Goal: Task Accomplishment & Management: Manage account settings

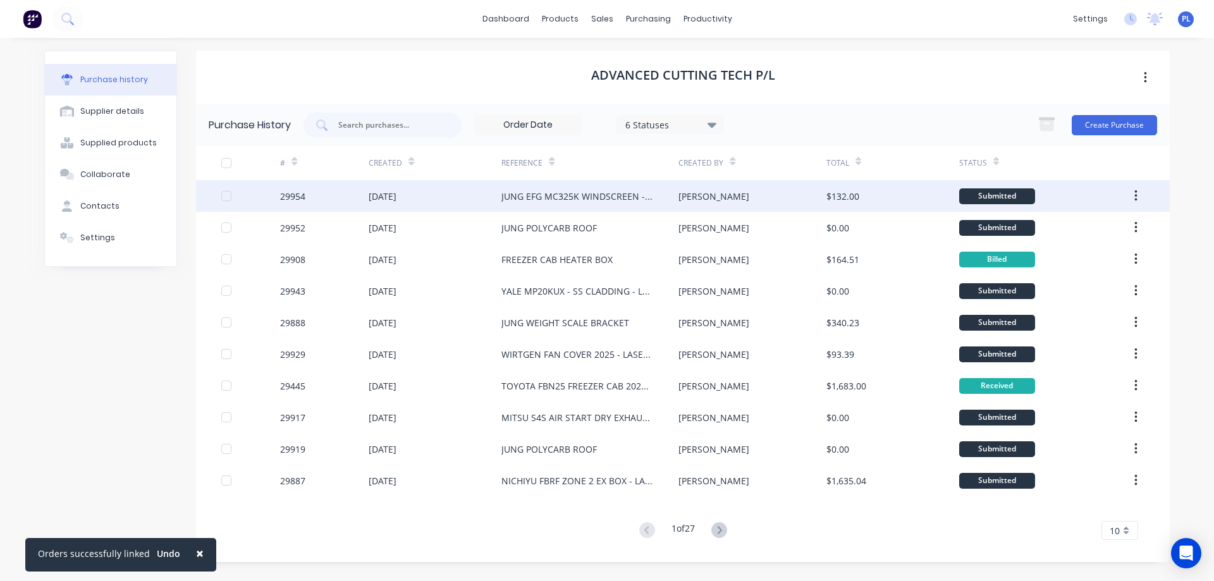
click at [559, 199] on div "JUNG EFG MC325K WINDSCREEN - LASERCUTTING" at bounding box center [577, 196] width 152 height 13
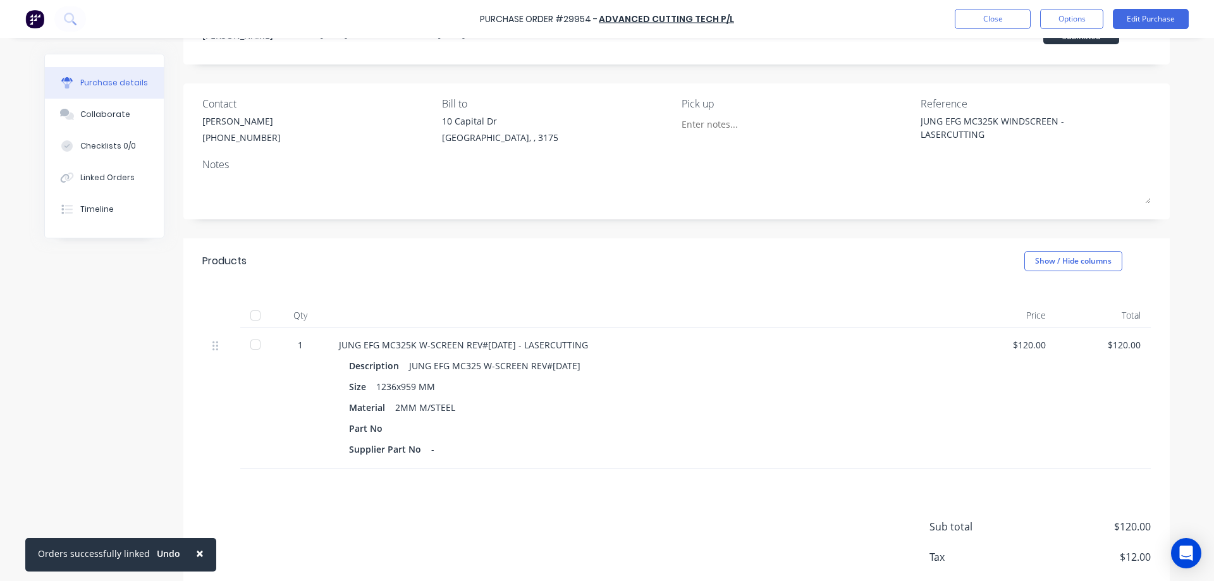
scroll to position [125, 0]
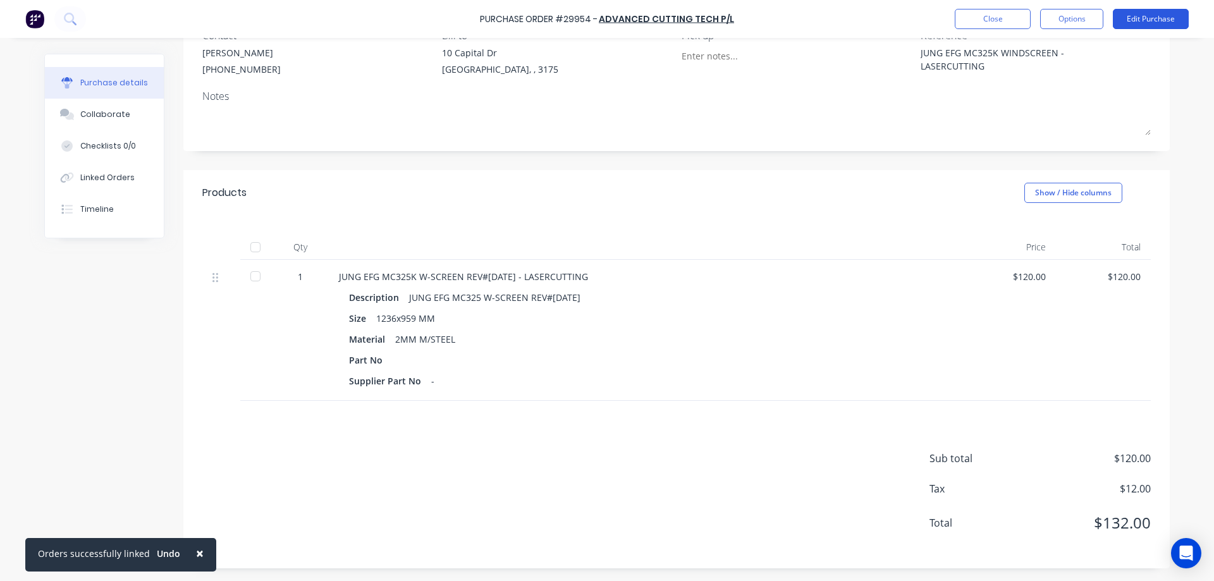
click at [1143, 22] on button "Edit Purchase" at bounding box center [1151, 19] width 76 height 20
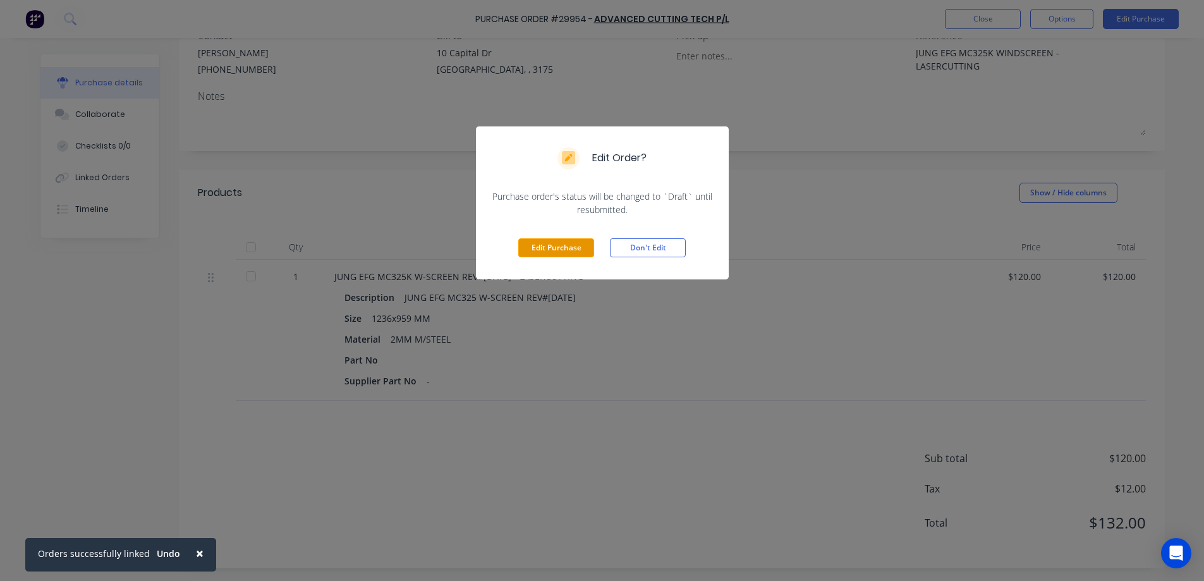
click at [551, 252] on button "Edit Purchase" at bounding box center [556, 247] width 76 height 19
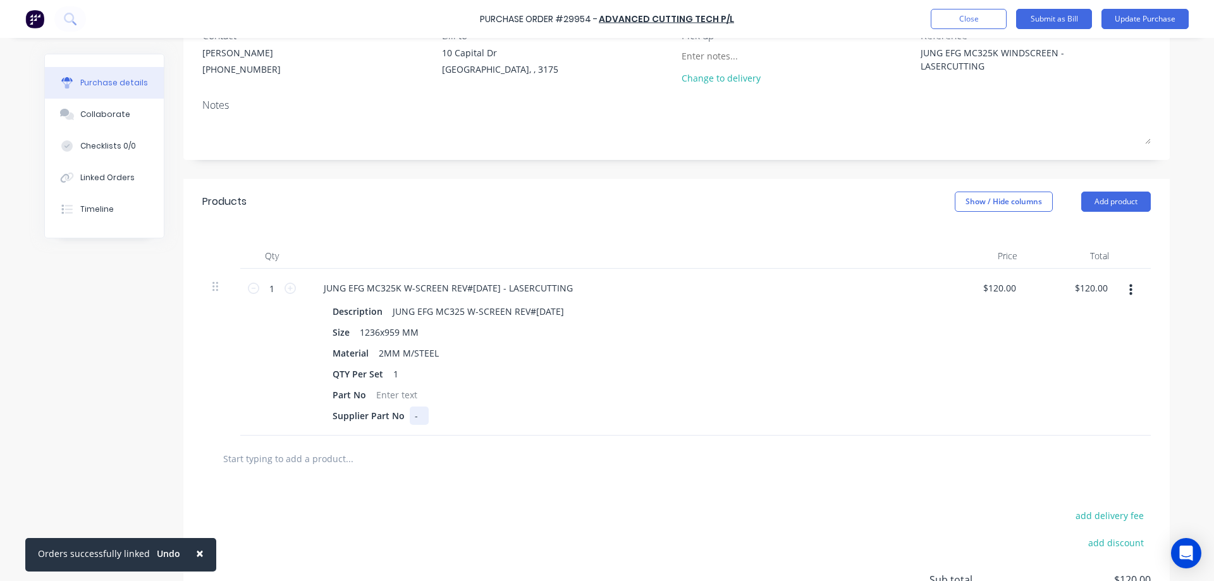
type textarea "x"
click at [417, 417] on div "-" at bounding box center [419, 415] width 19 height 18
click at [1167, 16] on button "Update Purchase" at bounding box center [1144, 19] width 87 height 20
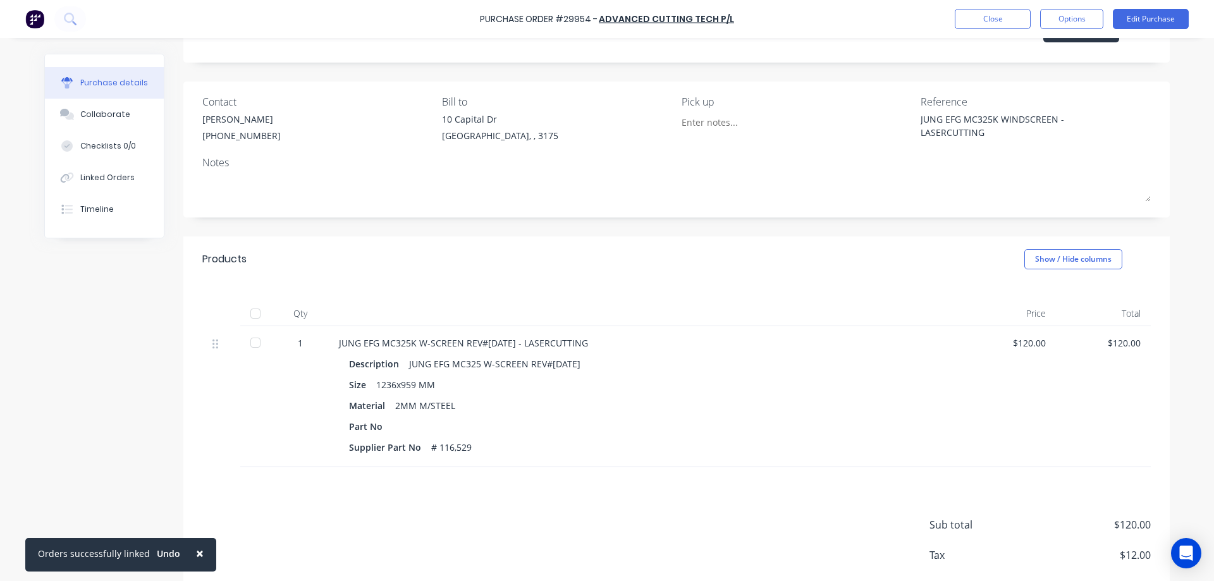
scroll to position [0, 0]
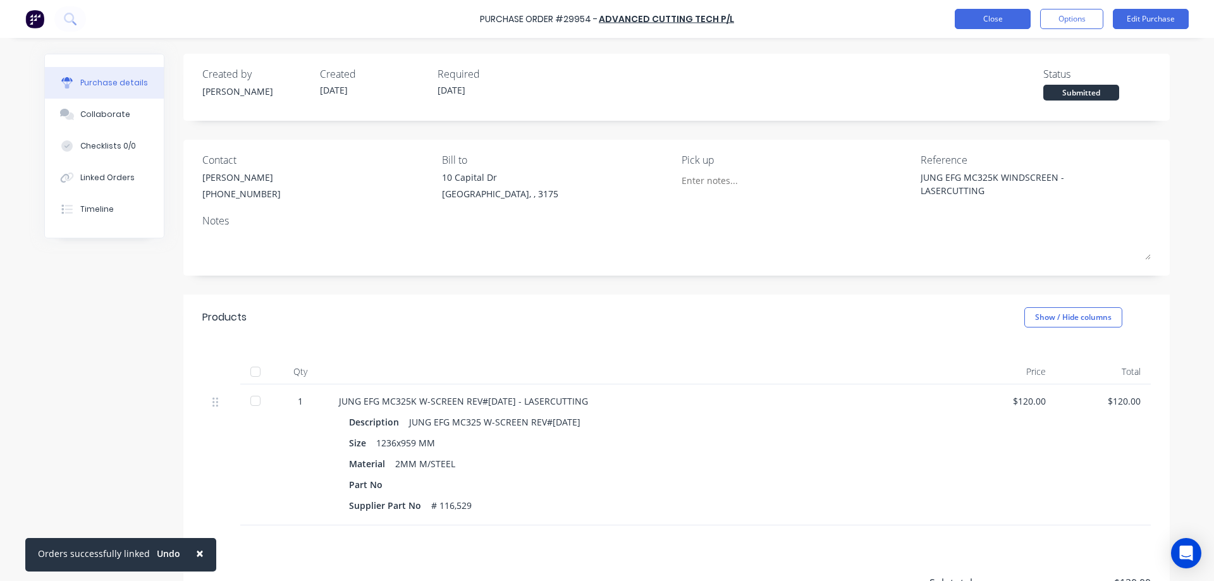
click at [997, 19] on button "Close" at bounding box center [992, 19] width 76 height 20
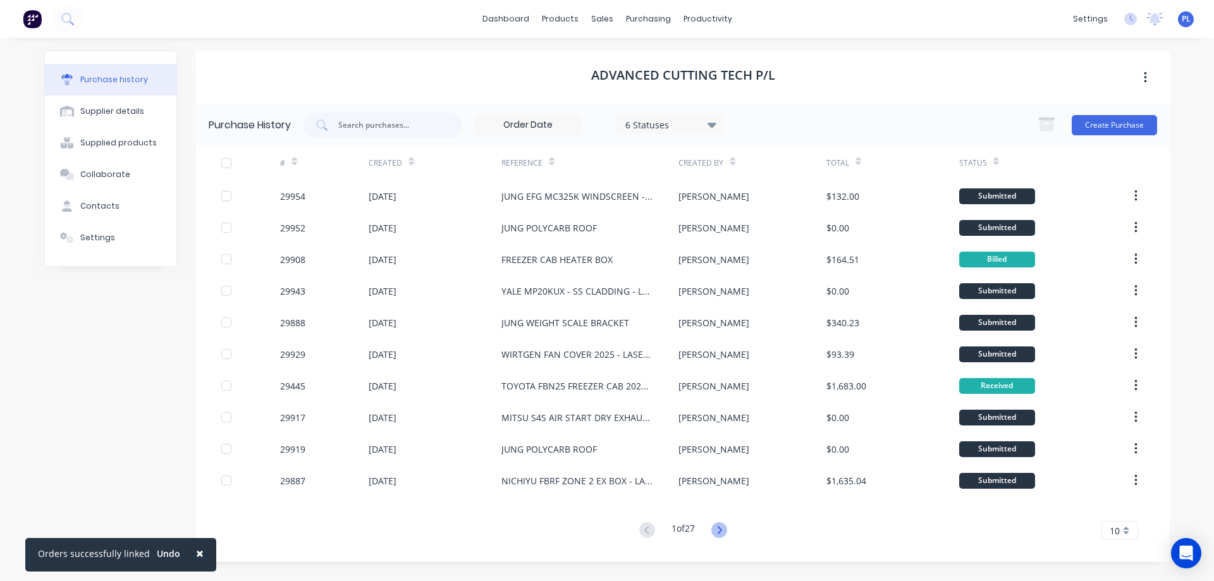
click at [717, 528] on icon at bounding box center [719, 530] width 16 height 16
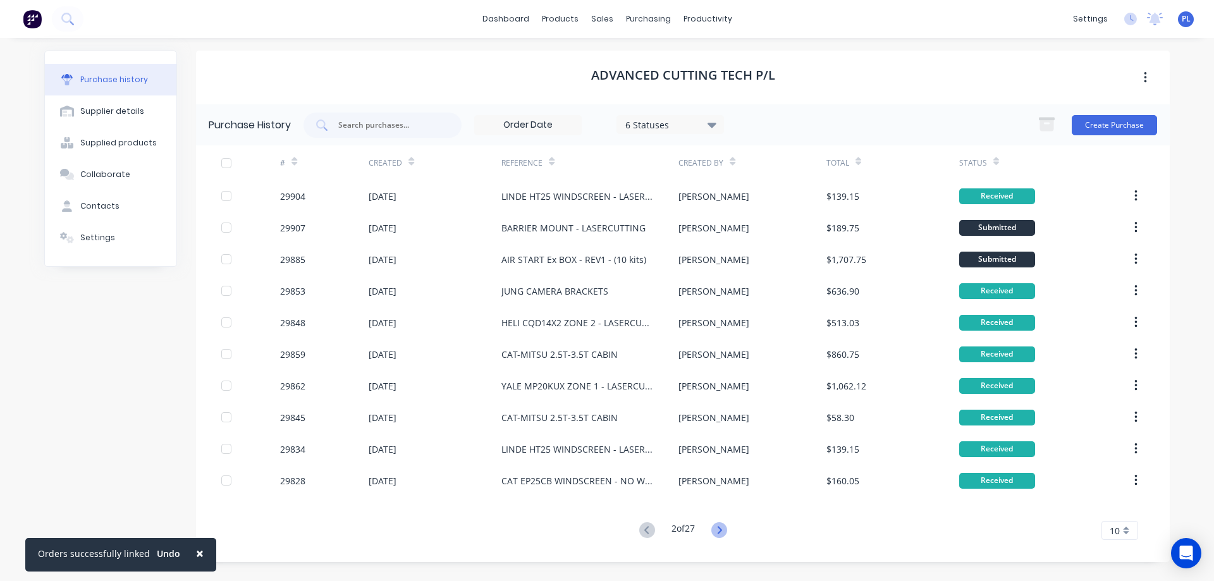
click at [717, 531] on icon at bounding box center [719, 530] width 16 height 16
click at [717, 530] on icon at bounding box center [719, 530] width 16 height 16
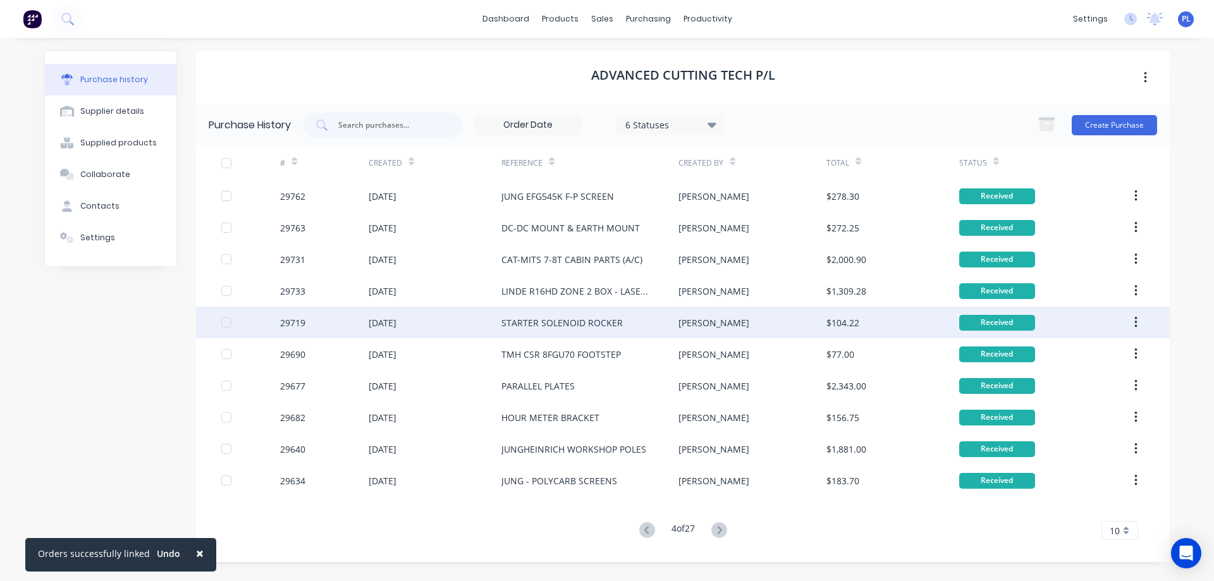
click at [579, 326] on div "STARTER SOLENOID ROCKER" at bounding box center [561, 322] width 121 height 13
type textarea "x"
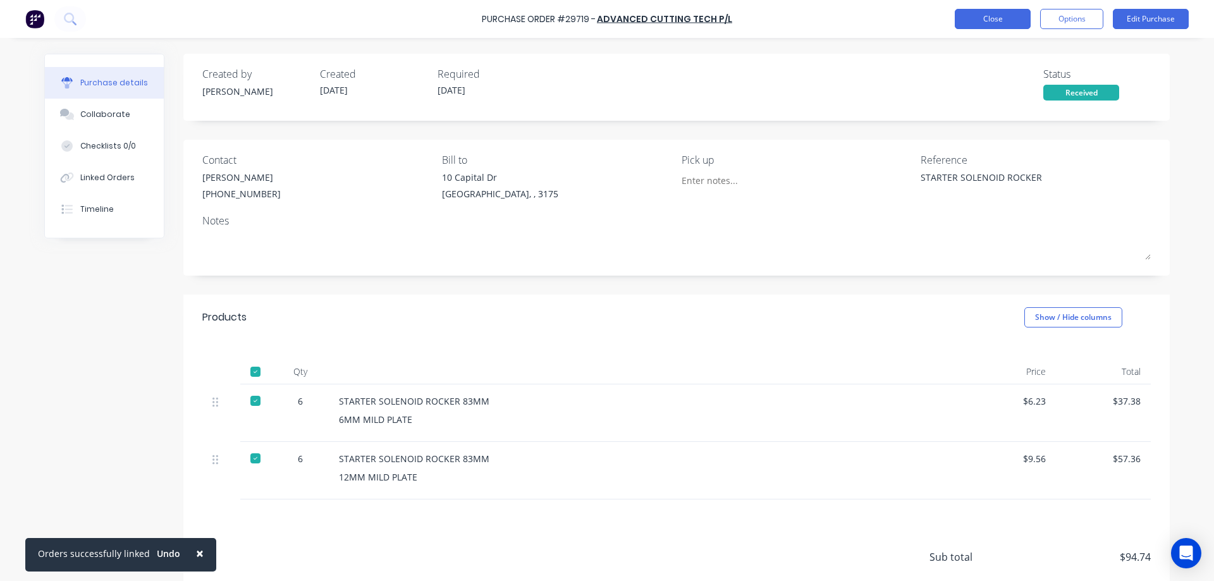
click at [990, 19] on button "Close" at bounding box center [992, 19] width 76 height 20
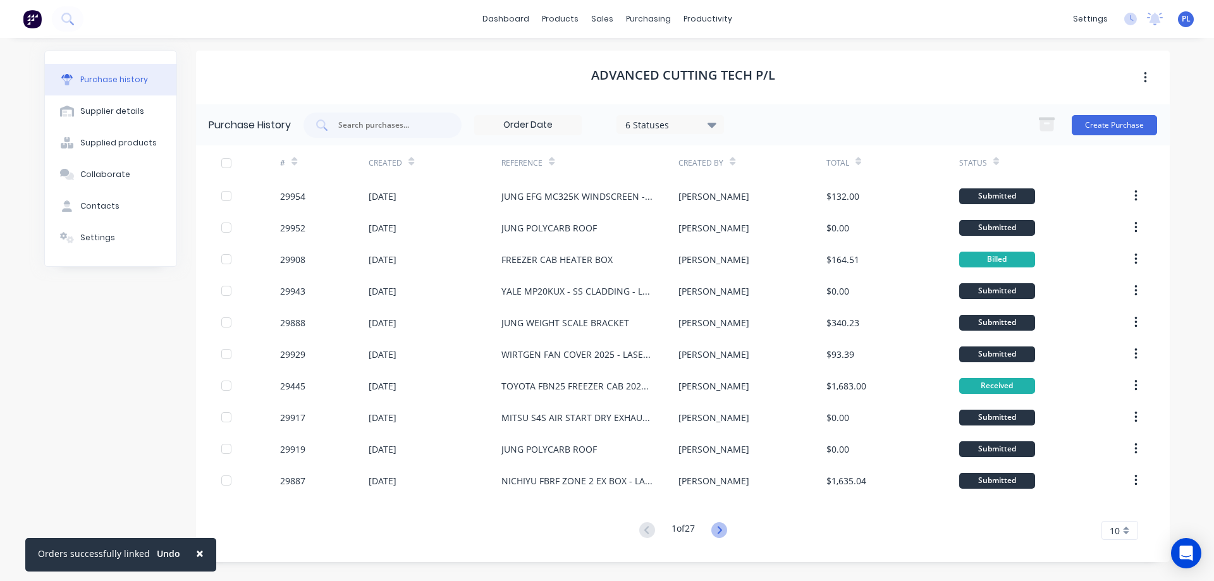
click at [723, 524] on icon at bounding box center [719, 530] width 16 height 16
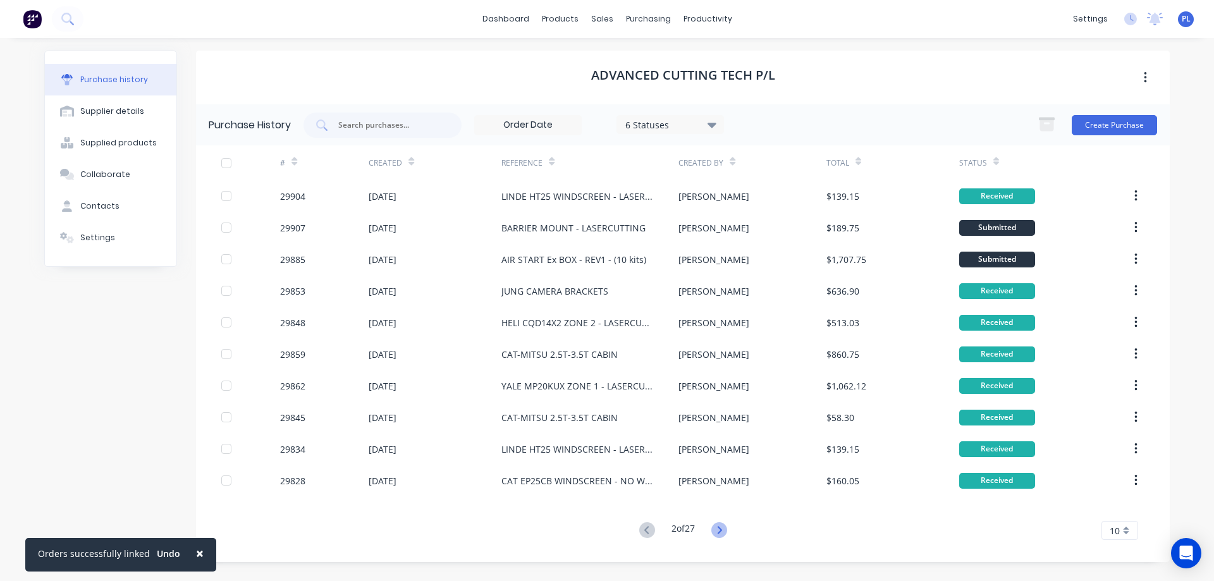
click at [722, 526] on icon at bounding box center [719, 530] width 16 height 16
click at [722, 525] on icon at bounding box center [719, 530] width 16 height 16
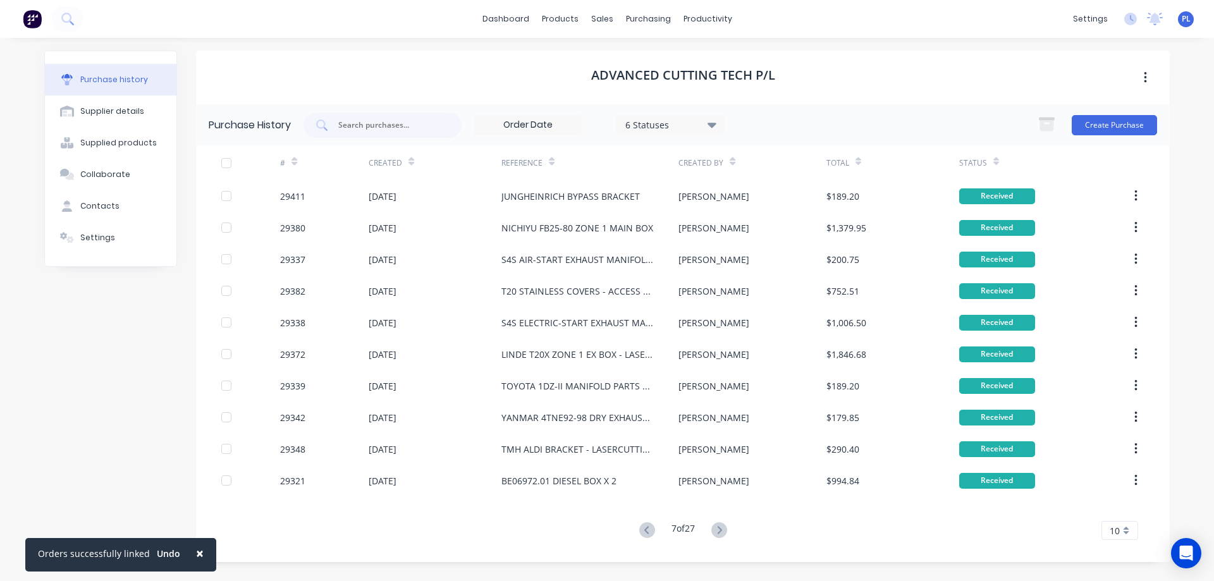
click at [722, 525] on icon at bounding box center [719, 530] width 16 height 16
click at [369, 129] on input "text" at bounding box center [389, 125] width 105 height 13
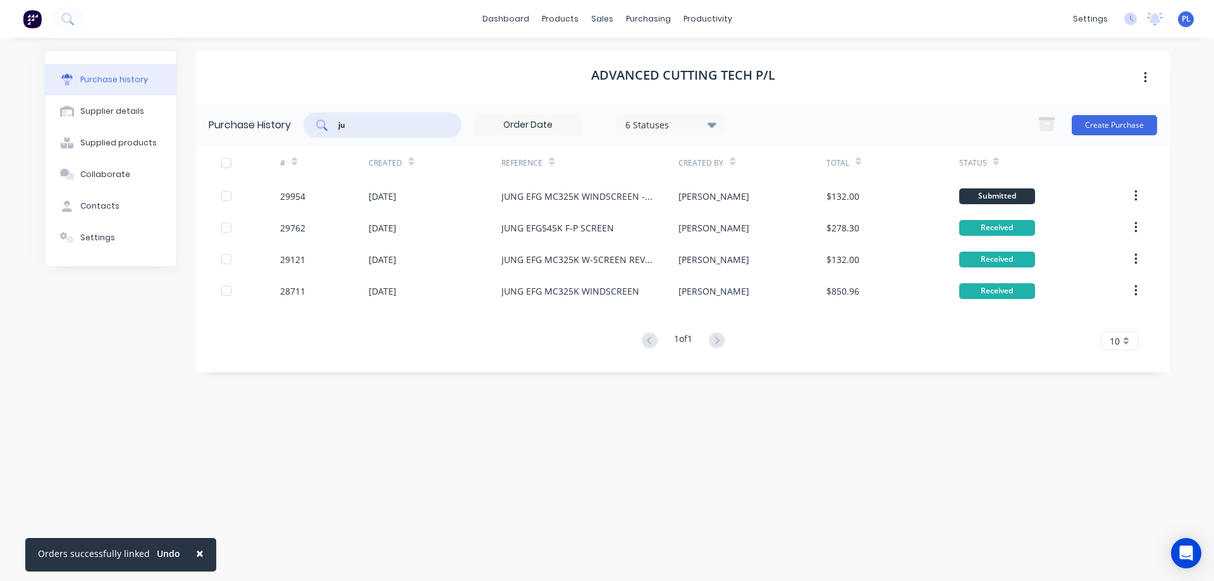
type input "j"
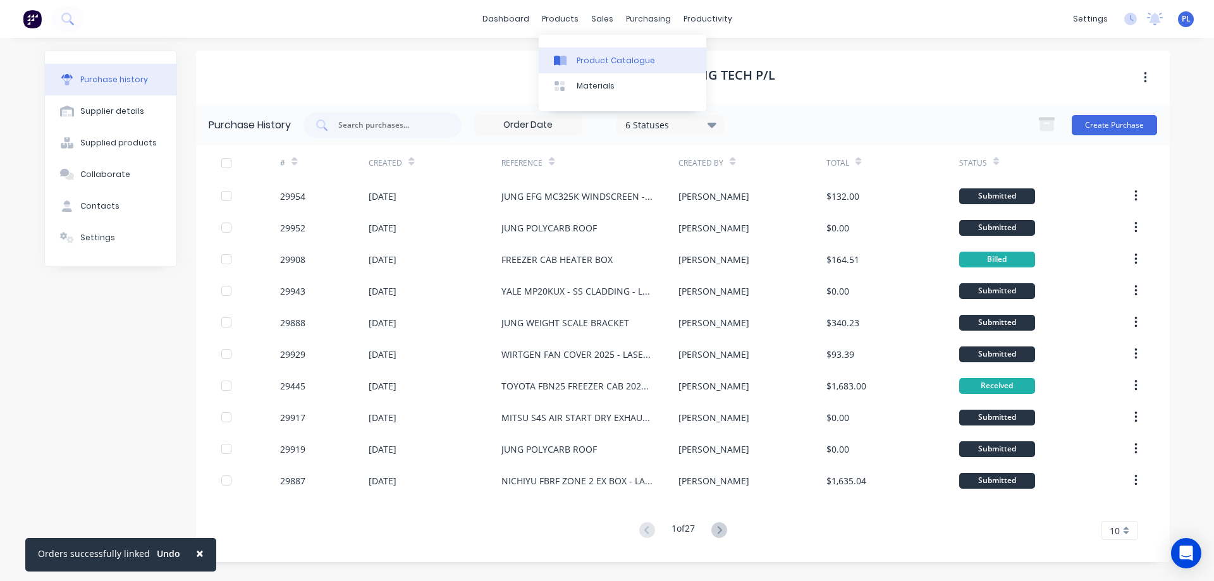
click at [595, 58] on div "Product Catalogue" at bounding box center [615, 60] width 78 height 11
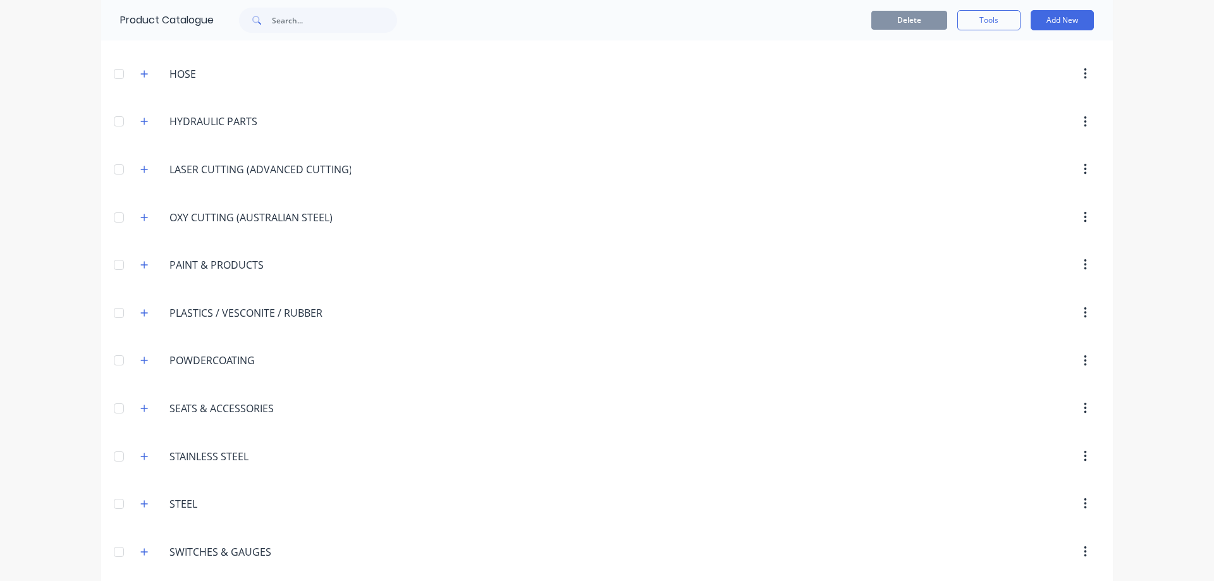
scroll to position [1475, 0]
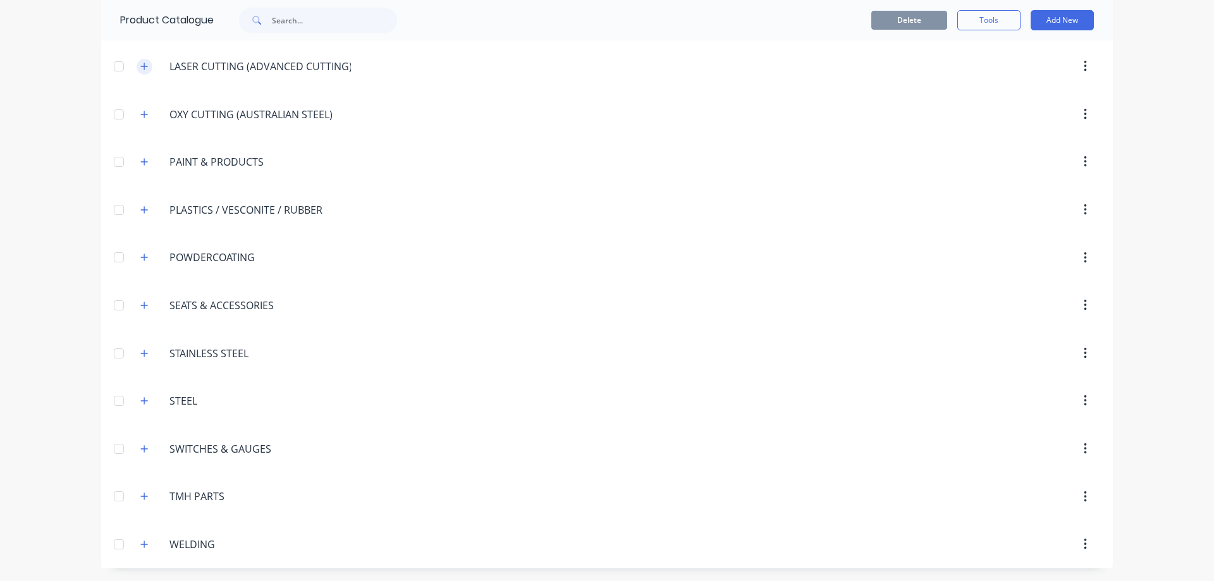
click at [142, 66] on icon "button" at bounding box center [144, 66] width 7 height 7
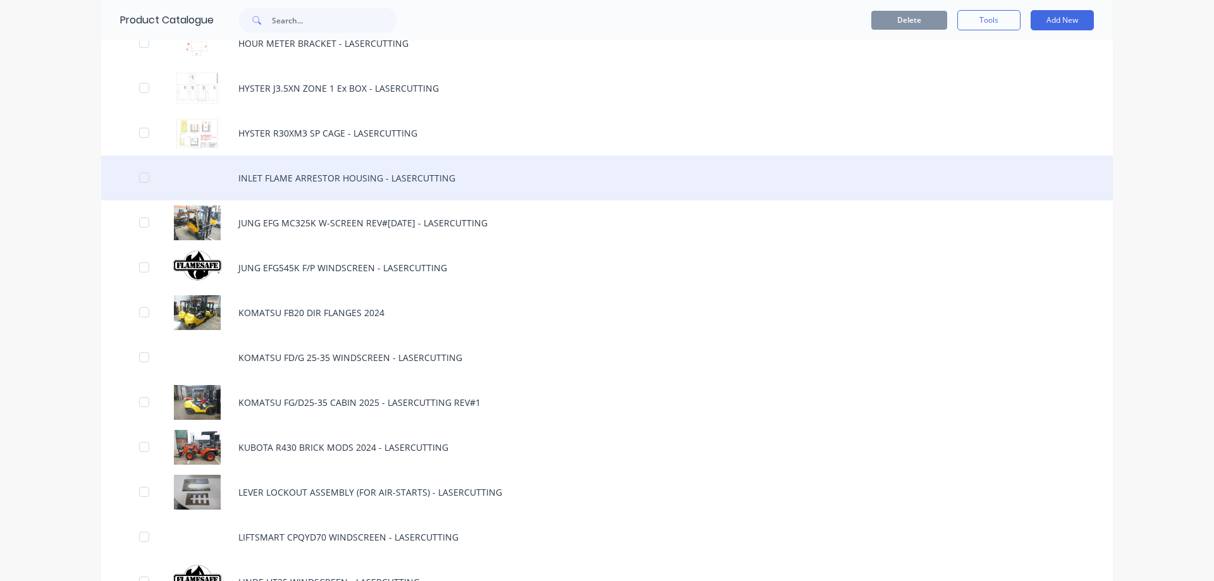
scroll to position [2992, 0]
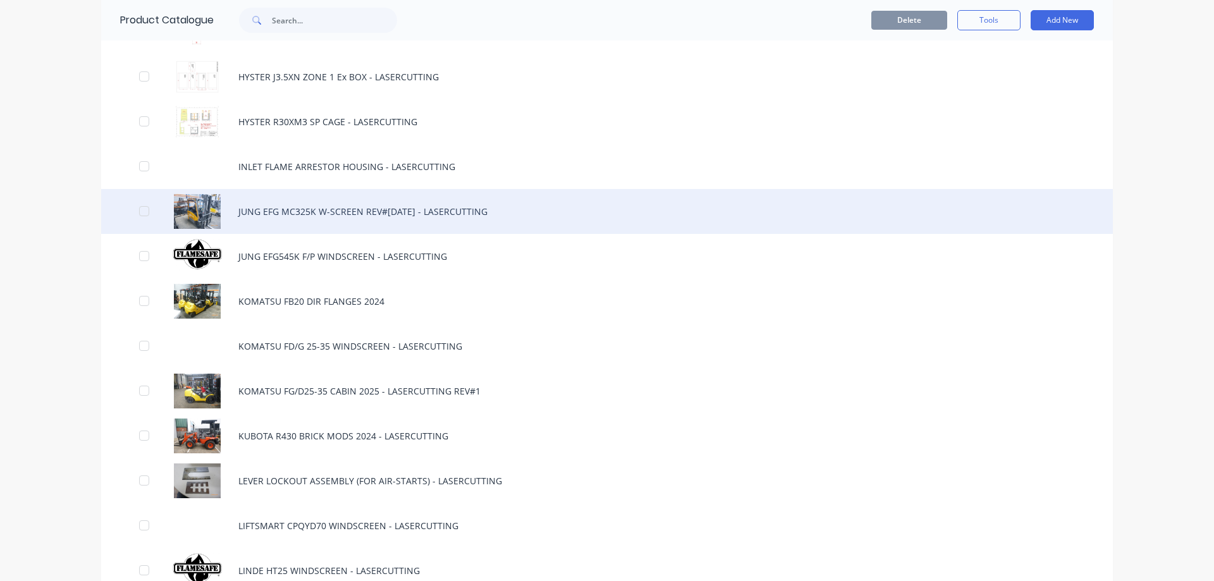
click at [317, 217] on div "JUNG EFG MC325K W-SCREEN REV#[DATE] - LASERCUTTING" at bounding box center [606, 211] width 1011 height 45
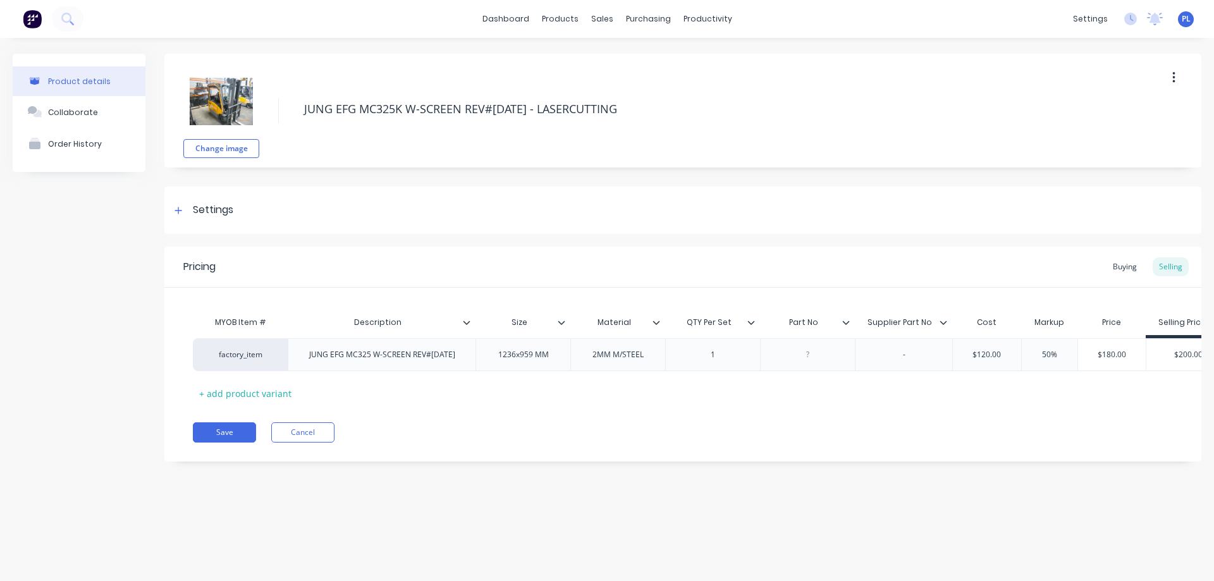
type textarea "x"
click at [910, 363] on div "-" at bounding box center [903, 354] width 63 height 16
click at [231, 442] on button "Save" at bounding box center [224, 432] width 63 height 20
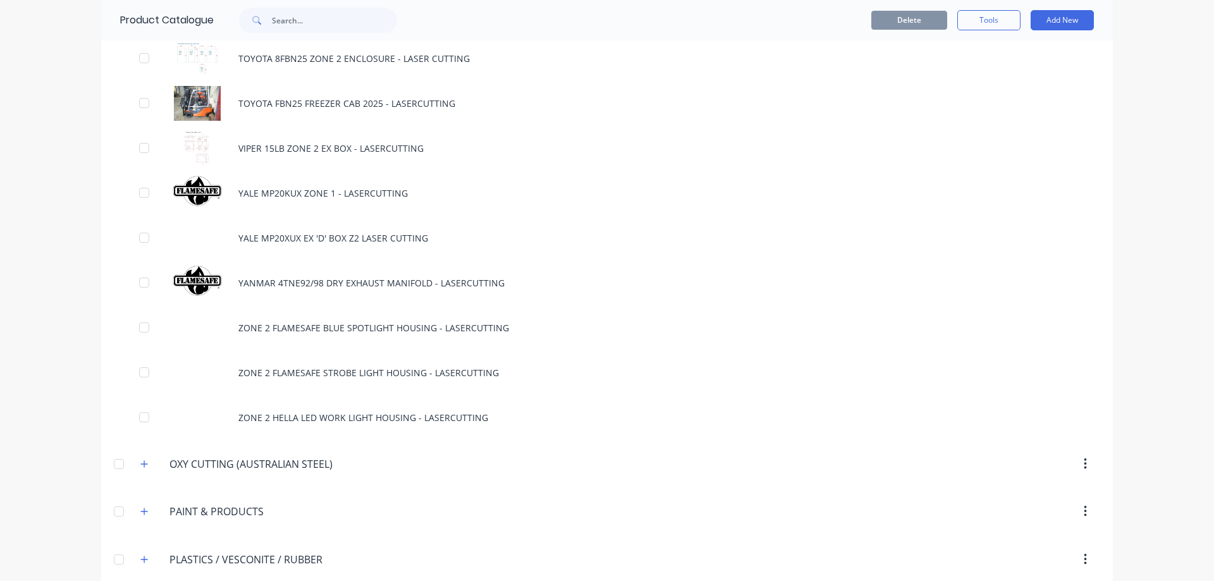
scroll to position [5563, 0]
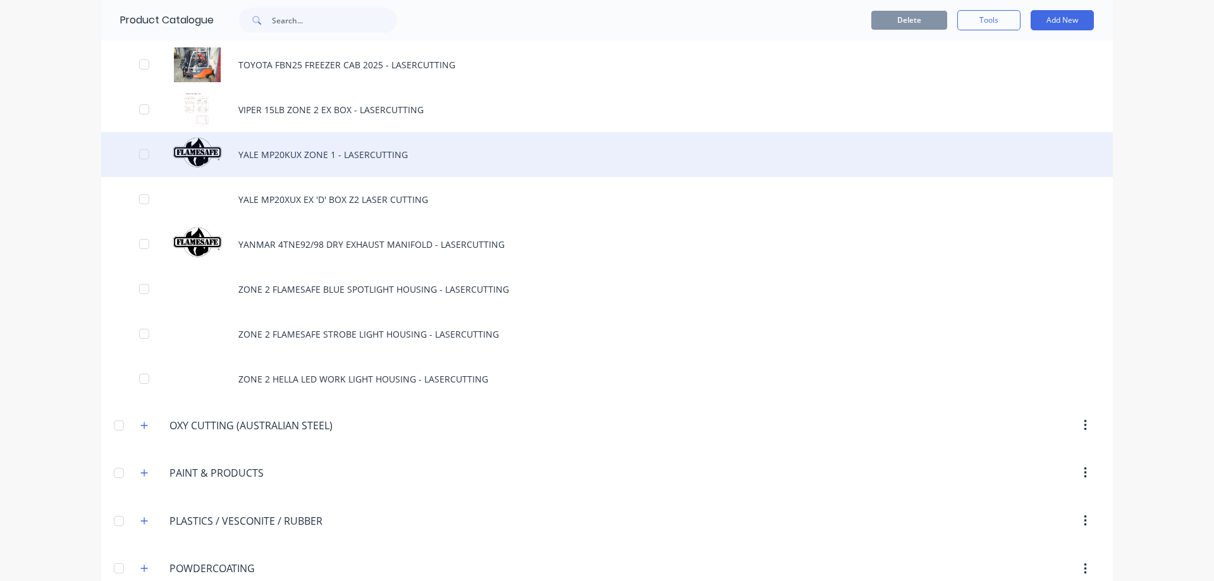
click at [313, 158] on div "YALE MP20KUX ZONE 1 - LASERCUTTING" at bounding box center [606, 154] width 1011 height 45
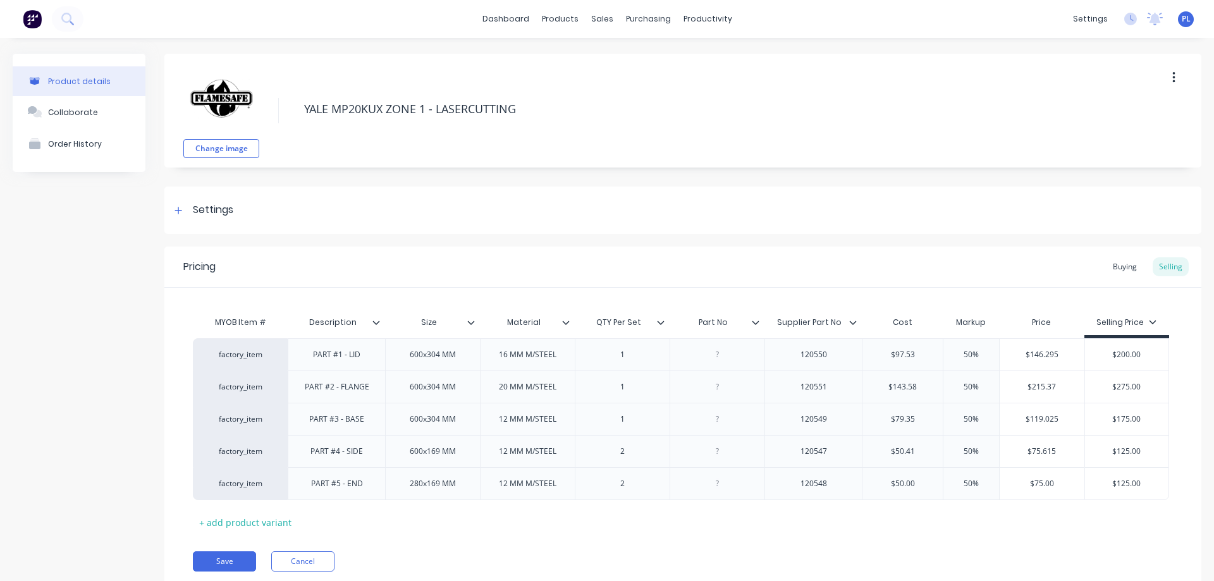
type textarea "x"
click at [310, 561] on button "Cancel" at bounding box center [302, 561] width 63 height 20
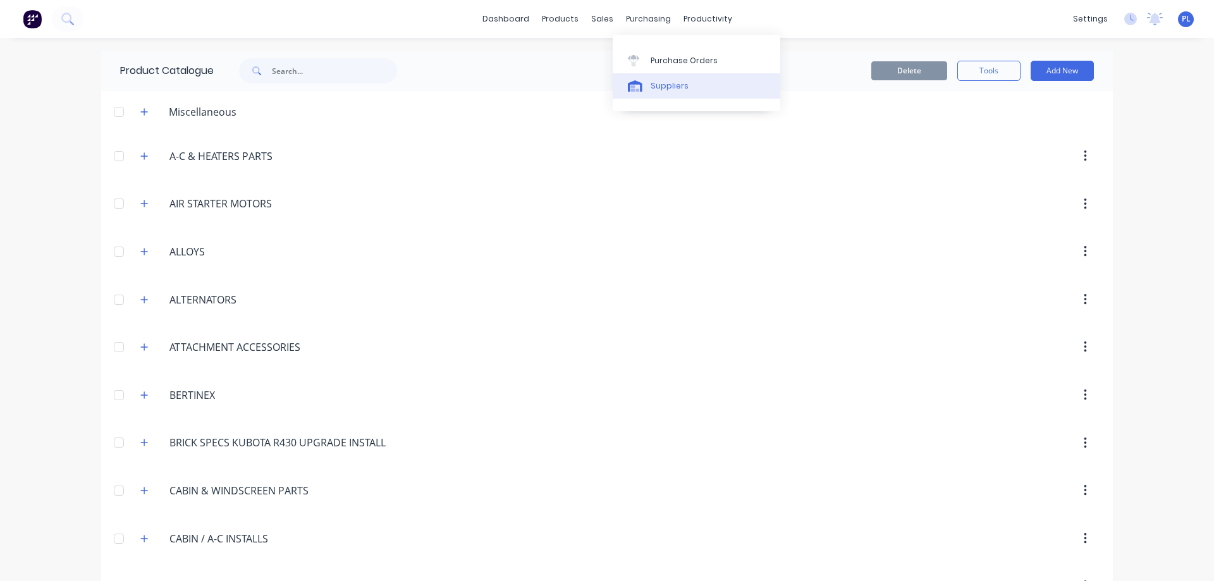
click at [661, 83] on div "Suppliers" at bounding box center [669, 85] width 38 height 11
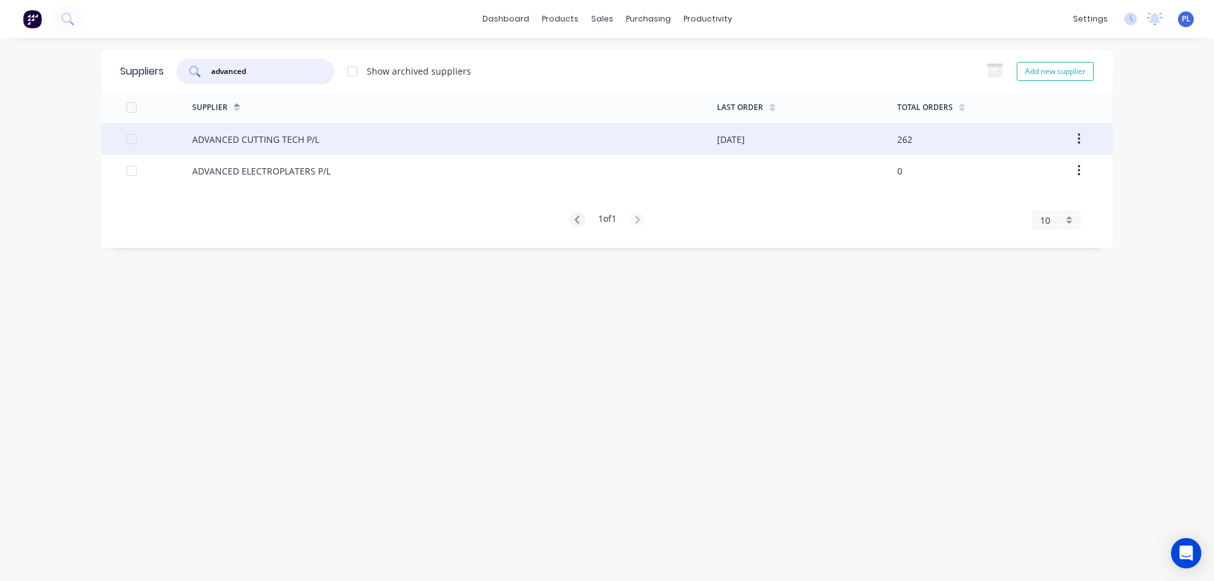
type input "advanced"
click at [265, 143] on div "ADVANCED CUTTING TECH P/L" at bounding box center [255, 139] width 127 height 13
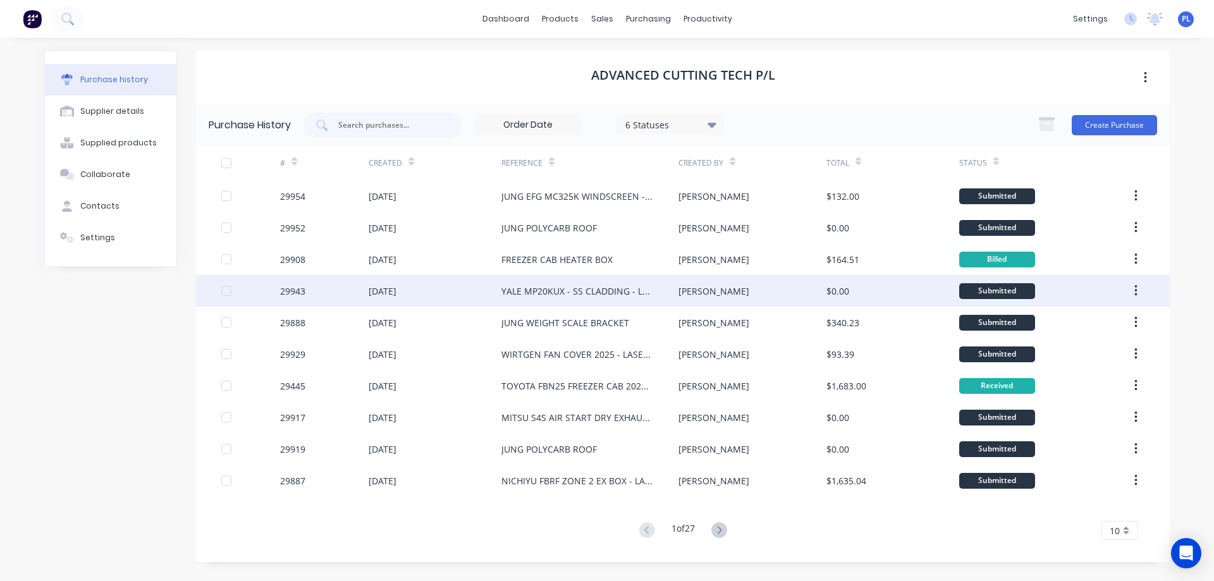
click at [613, 293] on div "YALE MP20KUX - SS CLADDING - LASERCUTTING" at bounding box center [577, 290] width 152 height 13
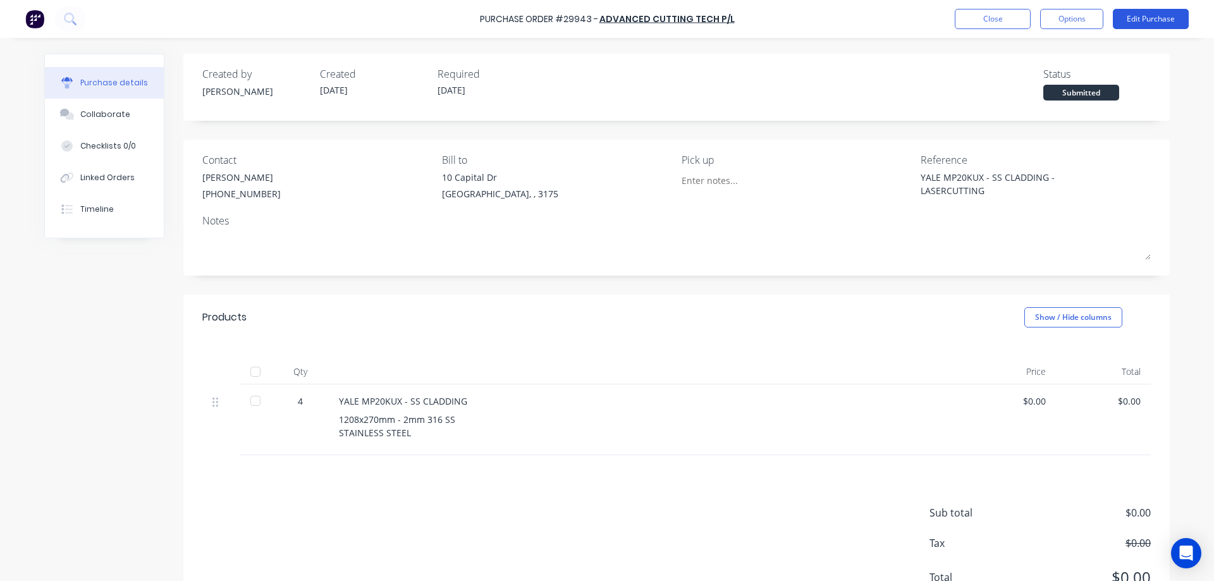
click at [1143, 19] on button "Edit Purchase" at bounding box center [1151, 19] width 76 height 20
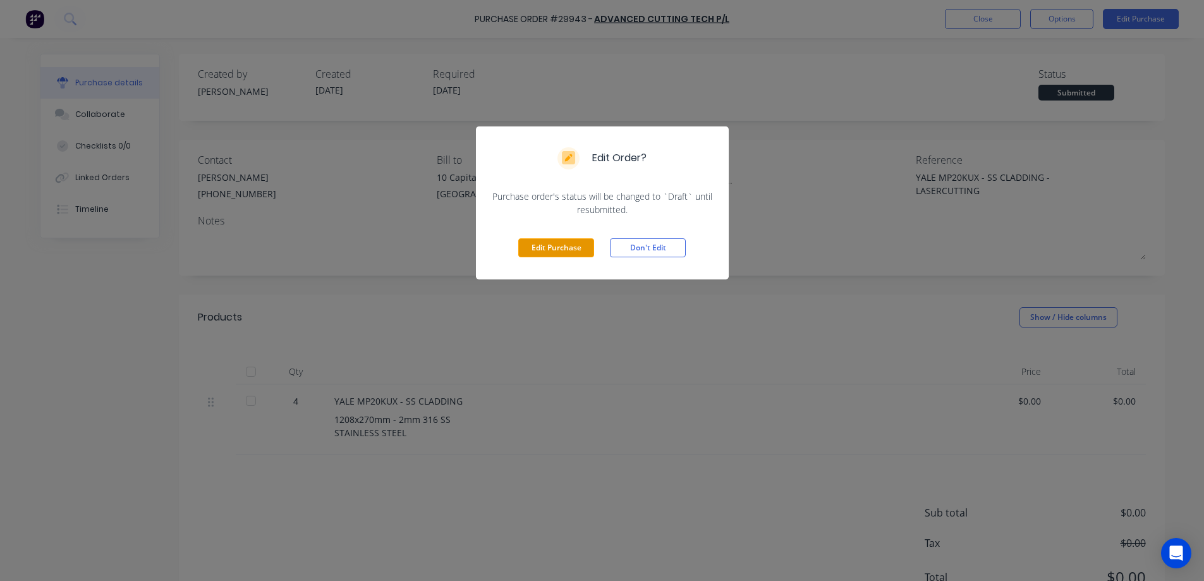
click at [565, 252] on button "Edit Purchase" at bounding box center [556, 247] width 76 height 19
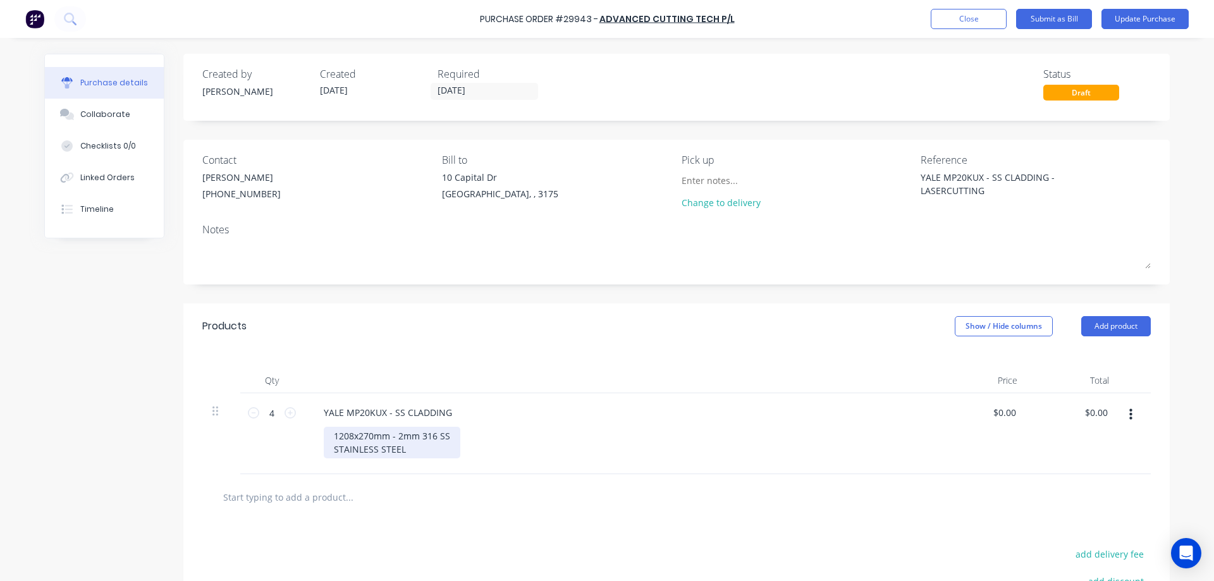
type textarea "x"
click at [409, 449] on div "1208x270mm - 2mm 316 SS STAINLESS STEEL" at bounding box center [392, 443] width 137 height 32
click at [1142, 21] on button "Update Purchase" at bounding box center [1144, 19] width 87 height 20
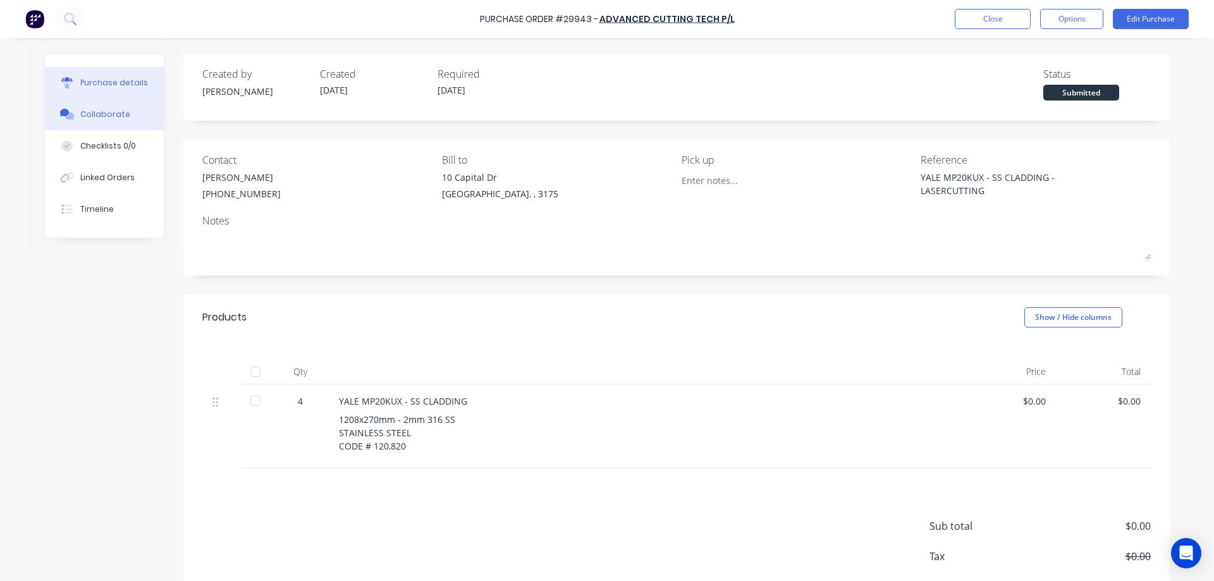
click at [80, 109] on div "Collaborate" at bounding box center [105, 114] width 50 height 11
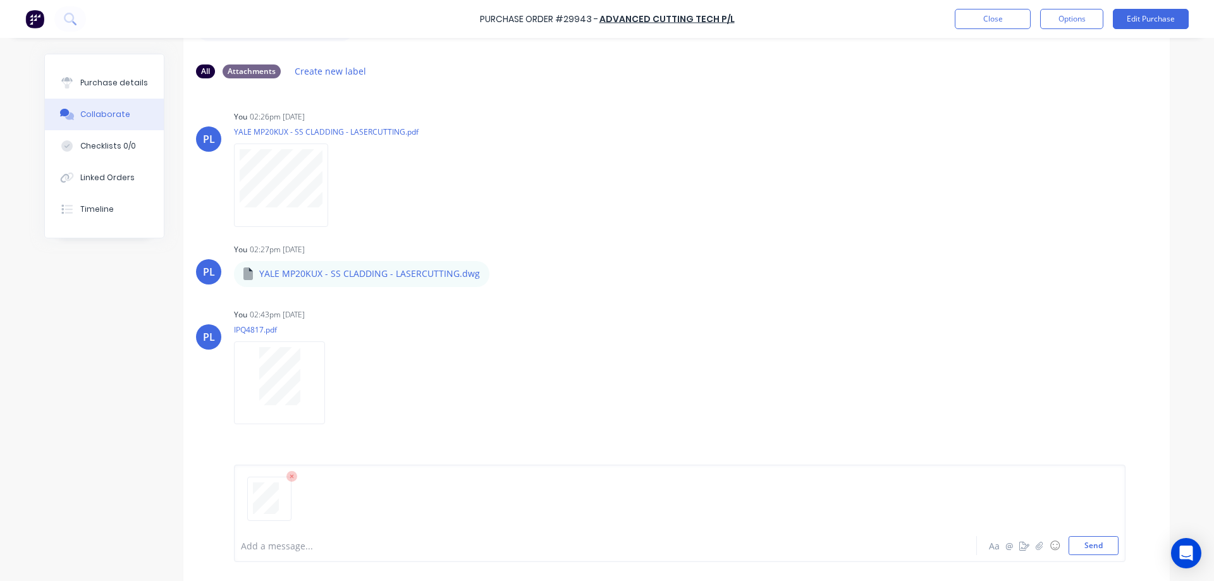
scroll to position [96, 0]
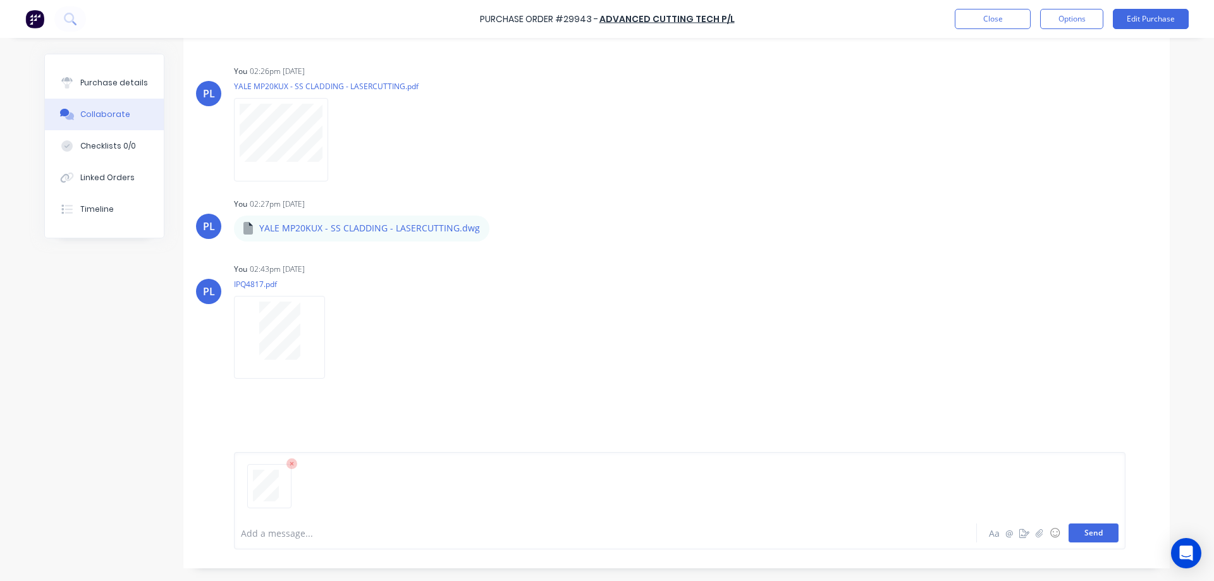
click at [1076, 532] on button "Send" at bounding box center [1093, 532] width 50 height 19
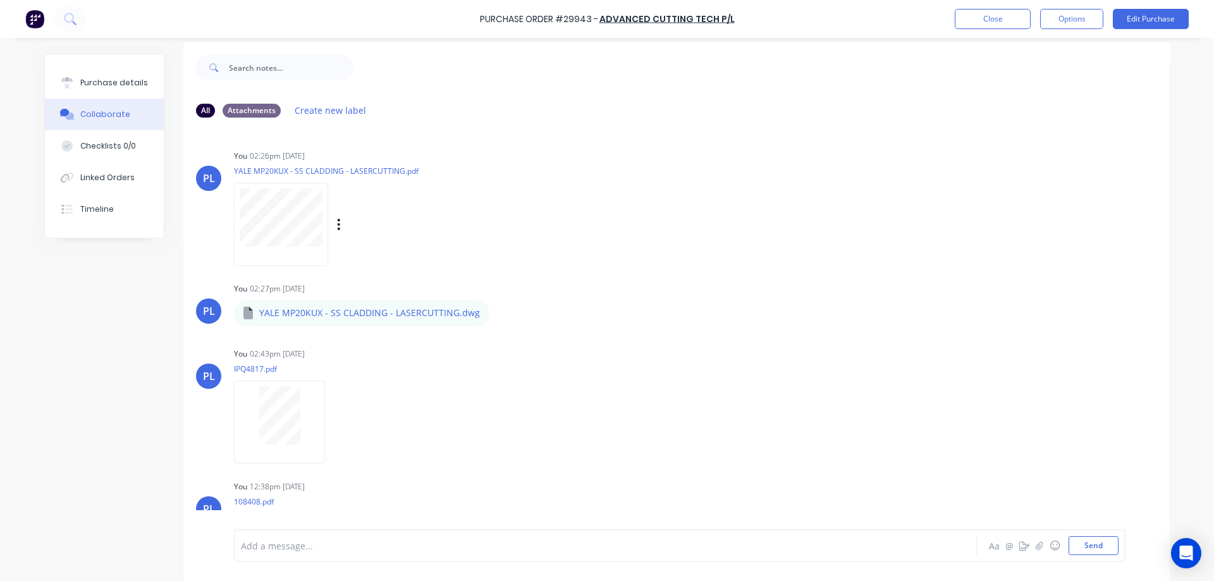
scroll to position [0, 0]
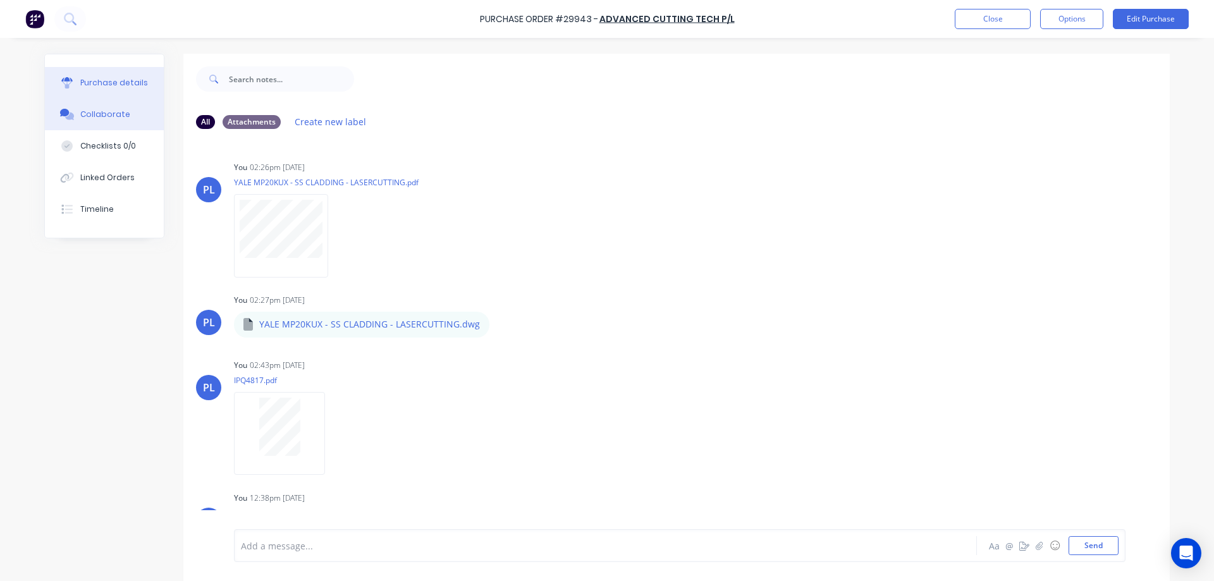
click at [113, 81] on div "Purchase details" at bounding box center [114, 82] width 68 height 11
type textarea "x"
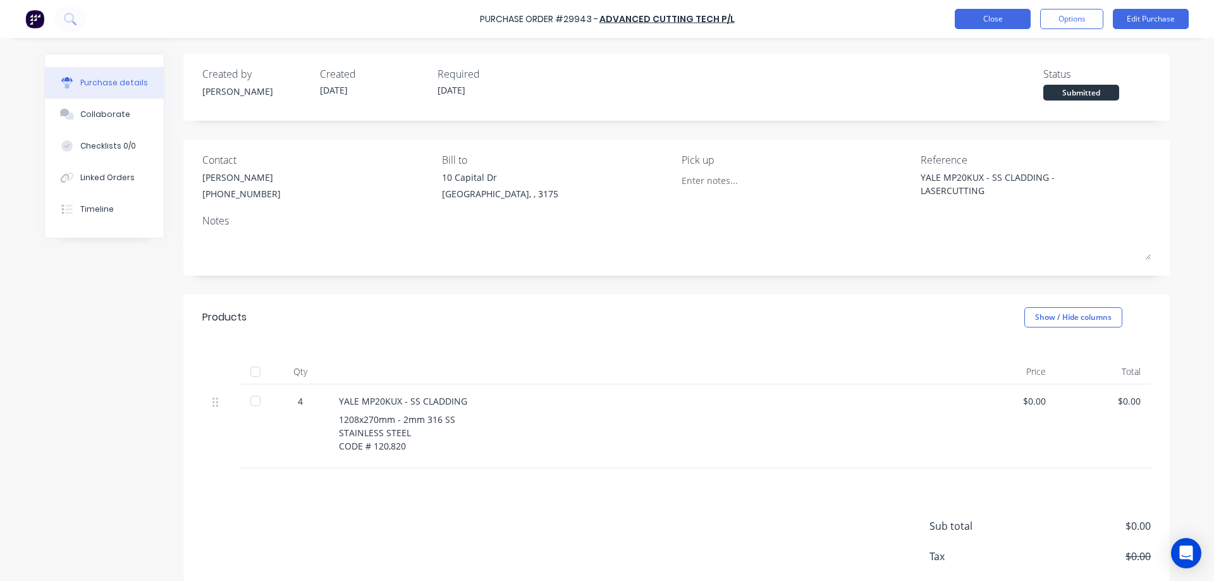
click at [998, 20] on button "Close" at bounding box center [992, 19] width 76 height 20
